Goal: Transaction & Acquisition: Purchase product/service

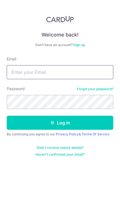
type input "[EMAIL_ADDRESS][DOMAIN_NAME]"
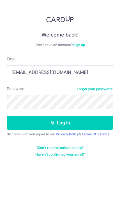
click at [60, 123] on button "Log in" at bounding box center [60, 123] width 107 height 14
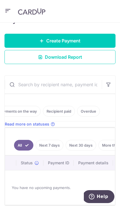
click at [50, 146] on link "Next 7 days" at bounding box center [50, 145] width 28 height 11
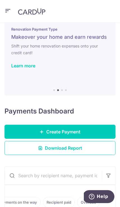
scroll to position [9, 0]
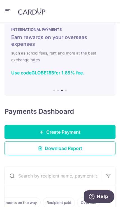
click at [72, 151] on span "Download Report" at bounding box center [63, 148] width 37 height 7
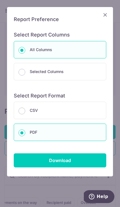
click at [108, 17] on icon "Close" at bounding box center [105, 14] width 7 height 7
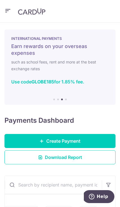
click at [76, 142] on span "Create Payment" at bounding box center [63, 141] width 34 height 7
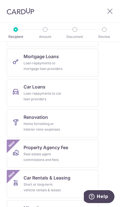
scroll to position [179, 0]
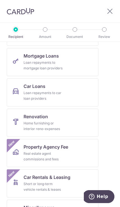
click at [61, 157] on div "Real estate agent commissions and fees" at bounding box center [44, 156] width 41 height 11
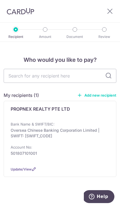
click at [111, 112] on div "PROPNEX REALTY PTE LTD Bank Name & SWIFT/BIC: Oversea Chinese Banking Corporati…" at bounding box center [60, 139] width 113 height 76
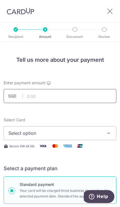
click at [95, 96] on input "text" at bounding box center [60, 96] width 113 height 14
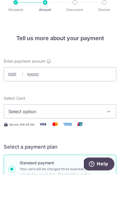
click at [100, 141] on span "Select option" at bounding box center [56, 144] width 96 height 7
type input "10,000.00"
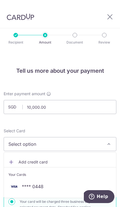
click at [34, 184] on span "**** 0448" at bounding box center [33, 187] width 22 height 7
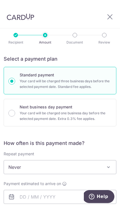
scroll to position [121, 0]
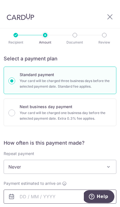
click at [75, 190] on input "text" at bounding box center [60, 197] width 113 height 14
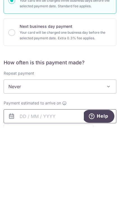
scroll to position [25, 0]
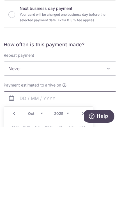
scroll to position [140, 0]
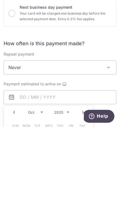
type input "01/10/2025"
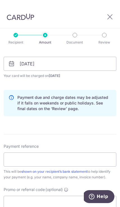
scroll to position [255, 0]
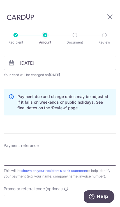
click at [95, 152] on input "Payment reference" at bounding box center [60, 159] width 113 height 14
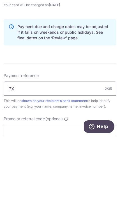
type input "PX"
click at [74, 195] on input "Promo or referral code (optional)" at bounding box center [60, 202] width 113 height 14
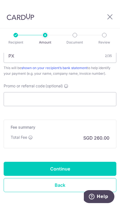
scroll to position [358, 0]
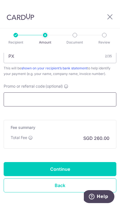
click at [76, 93] on input "Promo or referral code (optional)" at bounding box center [60, 100] width 113 height 14
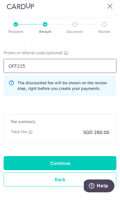
scroll to position [382, 0]
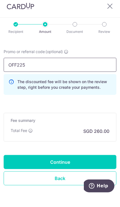
type input "OFF225"
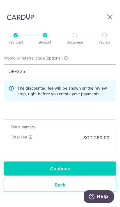
scroll to position [385, 0]
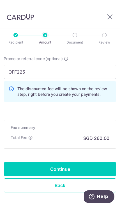
click at [72, 162] on input "Continue" at bounding box center [60, 169] width 113 height 14
type input "Create Schedule"
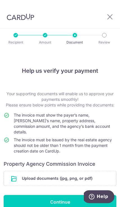
scroll to position [7, 0]
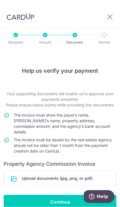
click at [62, 195] on input "Continue" at bounding box center [60, 202] width 113 height 14
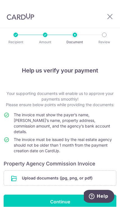
scroll to position [8, 0]
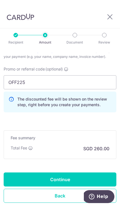
scroll to position [375, 0]
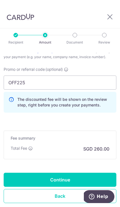
click at [58, 173] on input "Continue" at bounding box center [60, 180] width 113 height 14
type input "Update Schedule"
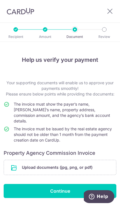
click at [81, 163] on input "file" at bounding box center [60, 167] width 113 height 15
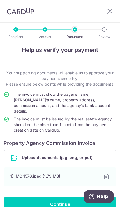
scroll to position [10, 0]
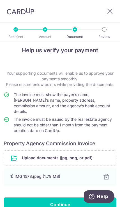
click at [63, 202] on input "Continue" at bounding box center [60, 205] width 113 height 14
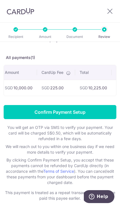
scroll to position [21, 0]
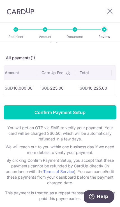
click at [111, 10] on icon at bounding box center [110, 11] width 7 height 7
click at [113, 8] on icon at bounding box center [110, 11] width 7 height 7
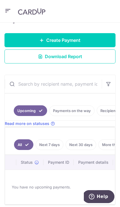
scroll to position [94, 0]
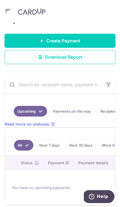
click at [87, 41] on link "Create Payment" at bounding box center [60, 41] width 111 height 14
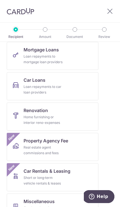
scroll to position [190, 0]
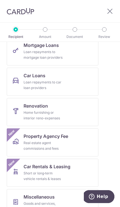
click at [70, 149] on link "Property Agency Fee Real estate agent commissions and fees New" at bounding box center [53, 143] width 92 height 28
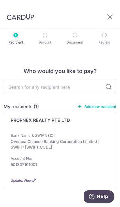
click at [35, 144] on p "Oversea Chinese Banking Corporation Limited | SWIFT: OCBCSGSGXXX" at bounding box center [59, 144] width 96 height 11
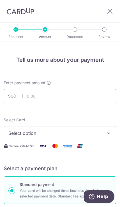
click at [100, 95] on input "text" at bounding box center [60, 96] width 113 height 14
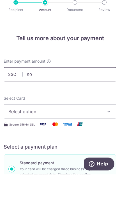
type input "9"
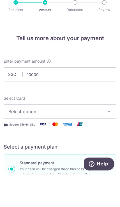
click at [92, 141] on span "Select option" at bounding box center [56, 144] width 96 height 7
type input "10,000.00"
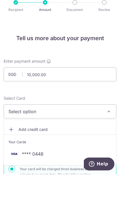
scroll to position [25, 0]
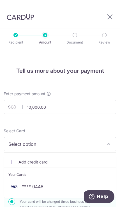
click at [35, 184] on span "**** 0448" at bounding box center [33, 187] width 22 height 7
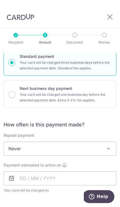
scroll to position [138, 0]
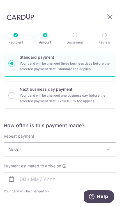
click at [107, 146] on span at bounding box center [109, 149] width 7 height 7
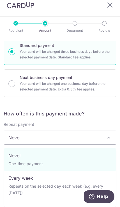
click at [93, 131] on span "Never" at bounding box center [60, 138] width 113 height 14
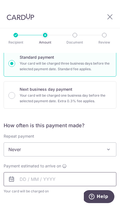
click at [73, 173] on input "text" at bounding box center [60, 180] width 113 height 14
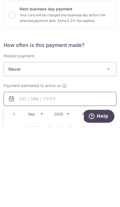
scroll to position [25, 0]
click at [81, 191] on link "Next" at bounding box center [83, 194] width 7 height 7
type input "01/10/2025"
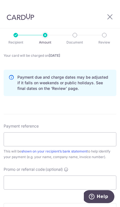
scroll to position [275, 0]
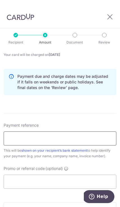
click at [92, 132] on input "Payment reference" at bounding box center [60, 139] width 113 height 14
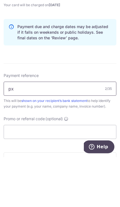
type input "px"
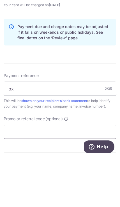
click at [91, 175] on input "Promo or referral code (optional)" at bounding box center [60, 182] width 113 height 14
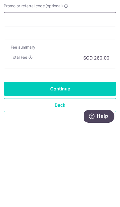
scroll to position [25, 0]
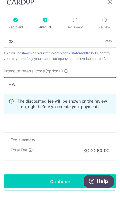
type input "H"
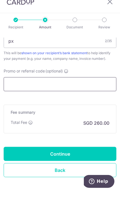
type input "h"
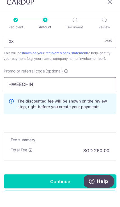
type input "HWEECHING"
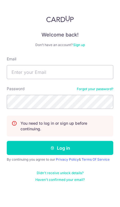
scroll to position [25, 0]
click at [102, 121] on p "You need to log in or sign up before continuing." at bounding box center [65, 126] width 88 height 11
click at [84, 190] on div "Welcome back! Don’t have an account? Sign up Email Password Forgot your passwor…" at bounding box center [60, 103] width 120 height 207
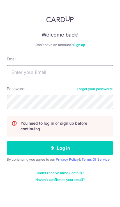
click at [88, 65] on input "Email" at bounding box center [60, 72] width 107 height 14
type input "[EMAIL_ADDRESS][DOMAIN_NAME]"
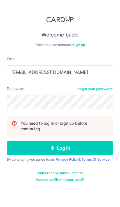
click at [81, 141] on button "Log in" at bounding box center [60, 148] width 107 height 14
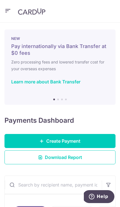
click at [6, 10] on icon "button" at bounding box center [8, 10] width 7 height 7
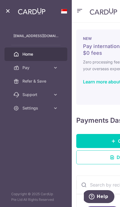
click at [54, 70] on icon at bounding box center [56, 68] width 6 height 6
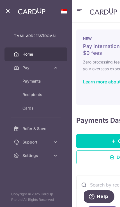
click at [37, 129] on span "Refer & Save" at bounding box center [41, 129] width 36 height 6
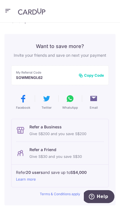
scroll to position [22, 0]
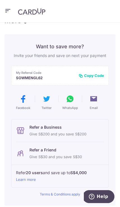
click at [72, 167] on footer "Refer 20 users and save up to S$4,000 Learn more" at bounding box center [60, 176] width 97 height 23
click at [8, 10] on icon "button" at bounding box center [8, 10] width 7 height 7
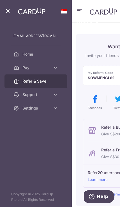
click at [21, 56] on link "Home" at bounding box center [36, 55] width 63 height 14
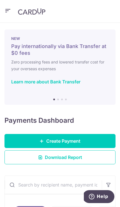
click at [91, 139] on link "Create Payment" at bounding box center [60, 141] width 111 height 14
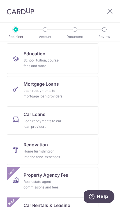
scroll to position [151, 0]
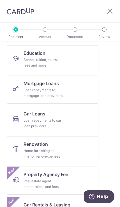
click at [65, 182] on link "Property Agency Fee Real estate agent commissions and fees New" at bounding box center [53, 181] width 92 height 28
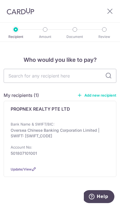
click at [30, 131] on p "Oversea Chinese Banking Corporation Limited | SWIFT: OCBCSGSGXXX" at bounding box center [59, 133] width 96 height 11
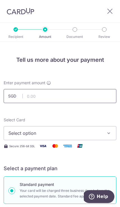
click at [36, 94] on input "text" at bounding box center [60, 96] width 113 height 14
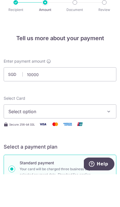
type input "10,000.00"
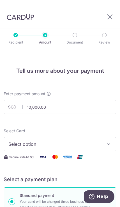
click at [92, 141] on span "Select option" at bounding box center [56, 144] width 96 height 7
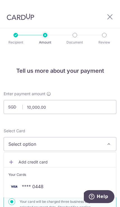
click at [58, 184] on span "**** 0448" at bounding box center [60, 187] width 104 height 7
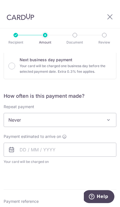
scroll to position [173, 0]
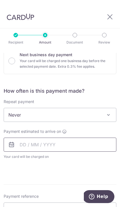
click at [98, 138] on input "text" at bounding box center [60, 145] width 113 height 14
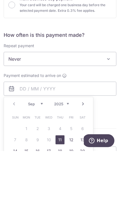
click at [86, 157] on link "Next" at bounding box center [83, 160] width 7 height 7
click at [48, 180] on link "1" at bounding box center [48, 184] width 9 height 9
type input "01/10/2025"
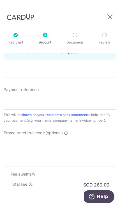
scroll to position [317, 0]
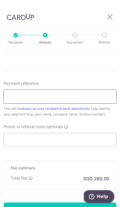
click at [96, 90] on input "Payment reference" at bounding box center [60, 97] width 113 height 14
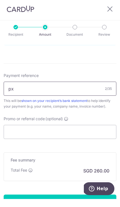
type input "px"
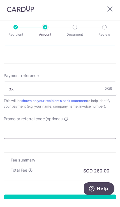
click at [95, 133] on input "Promo or referral code (optional)" at bounding box center [60, 140] width 113 height 14
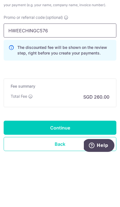
scroll to position [376, 0]
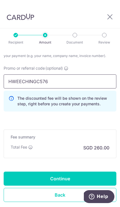
type input "HWEECHINGC576"
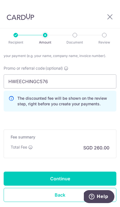
click at [81, 172] on input "Continue" at bounding box center [60, 179] width 113 height 14
type input "Create Schedule"
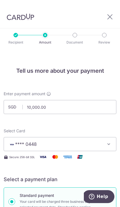
scroll to position [382, 0]
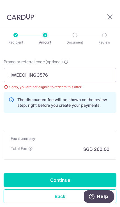
click at [61, 68] on input "HWEECHINGC576" at bounding box center [60, 75] width 113 height 14
type input "H"
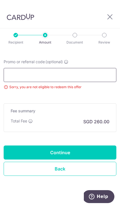
scroll to position [366, 0]
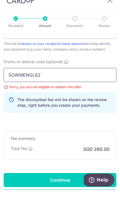
type input "SOWMENGL62"
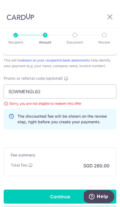
click at [81, 190] on input "Continue" at bounding box center [60, 197] width 113 height 14
type input "Update Schedule"
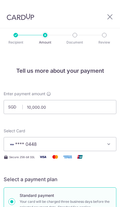
scroll to position [382, 0]
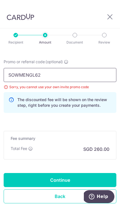
click at [47, 68] on input "SOWMENGL62" at bounding box center [60, 75] width 113 height 14
type input "S"
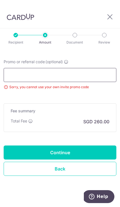
scroll to position [366, 0]
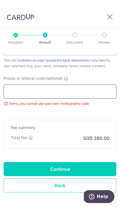
type input "O"
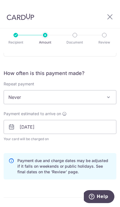
scroll to position [190, 0]
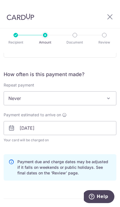
type input "REC185"
click at [22, 92] on span "Never" at bounding box center [60, 99] width 113 height 14
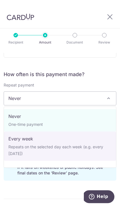
scroll to position [12, 0]
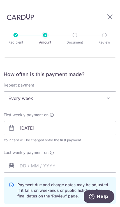
click at [18, 92] on span "Every week" at bounding box center [60, 99] width 113 height 14
click at [114, 92] on span "Every week" at bounding box center [60, 99] width 113 height 14
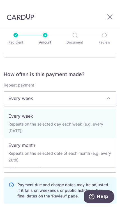
scroll to position [23, 0]
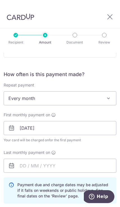
click at [107, 95] on span at bounding box center [109, 98] width 7 height 7
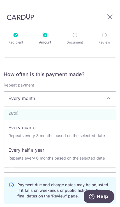
scroll to position [70, 0]
select select "5"
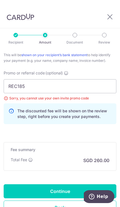
scroll to position [399, 0]
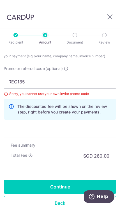
click at [77, 180] on input "Continue" at bounding box center [60, 187] width 113 height 14
type input "Update Schedule"
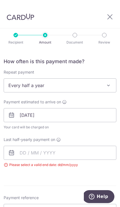
scroll to position [203, 0]
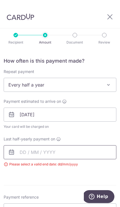
click at [94, 146] on input "text" at bounding box center [60, 153] width 113 height 14
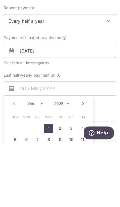
click at [90, 161] on div "Prev Next Oct Nov [DATE] 2026 2027 2028 2029 2030 2031 2032 2033 2034 2035" at bounding box center [49, 168] width 90 height 14
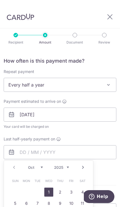
click at [46, 188] on link "1" at bounding box center [48, 192] width 9 height 9
type input "[DATE]"
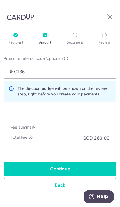
scroll to position [416, 0]
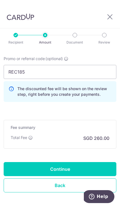
click at [89, 162] on input "Continue" at bounding box center [60, 169] width 113 height 14
type input "Update Schedule"
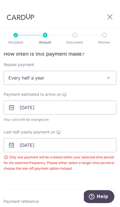
scroll to position [209, 0]
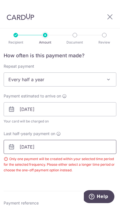
click at [73, 140] on input "01/10/2025" at bounding box center [60, 147] width 113 height 14
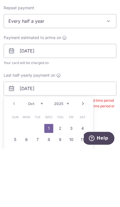
click at [66, 160] on select "2025 2026 2027 2028 2029 2030 2031 2032 2033 2034 2035" at bounding box center [61, 162] width 15 height 5
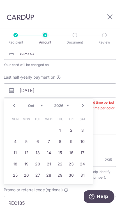
scroll to position [265, 0]
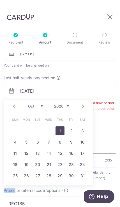
click at [62, 127] on link "1" at bounding box center [60, 131] width 9 height 9
type input "01/10/2026"
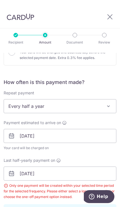
scroll to position [178, 0]
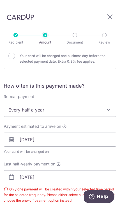
click at [21, 103] on span "Every half a year" at bounding box center [60, 110] width 113 height 14
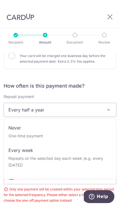
scroll to position [59, 0]
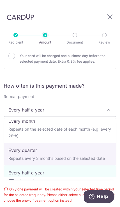
select select "4"
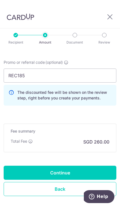
scroll to position [415, 0]
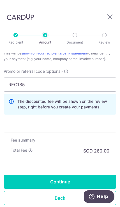
click at [91, 175] on input "Continue" at bounding box center [60, 182] width 113 height 14
type input "Update Schedule"
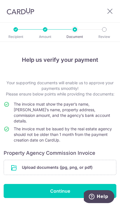
scroll to position [10, 0]
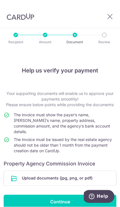
click at [89, 171] on input "file" at bounding box center [60, 178] width 113 height 15
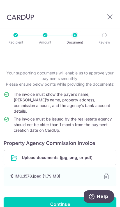
scroll to position [21, 0]
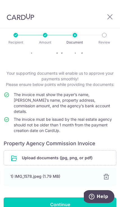
click at [67, 198] on input "Continue" at bounding box center [60, 205] width 113 height 14
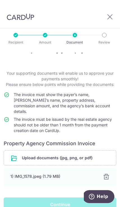
click at [64, 198] on div "Continue" at bounding box center [60, 205] width 113 height 14
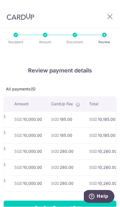
scroll to position [25, 0]
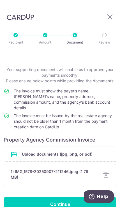
scroll to position [24, 0]
